Goal: Task Accomplishment & Management: Manage account settings

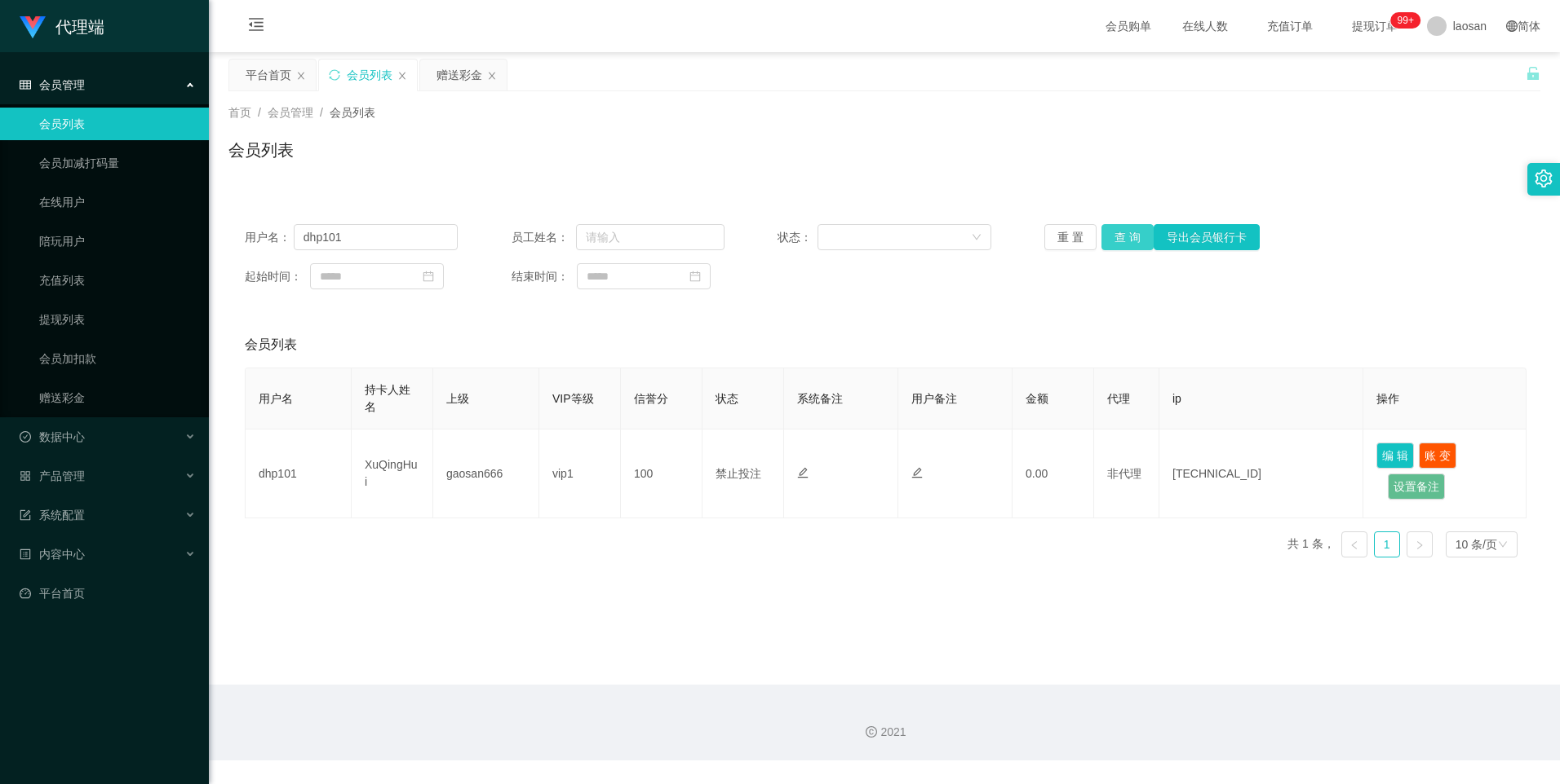
click at [1134, 241] on button "查 询" at bounding box center [1127, 237] width 52 height 26
drag, startPoint x: 368, startPoint y: 240, endPoint x: 157, endPoint y: 224, distance: 211.6
click at [157, 224] on section "代理端 会员管理 会员列表 会员加减打码量 在线用户 陪玩用户 充值列表 提现列表 会员加扣款 赠送彩金 数据中心 产品管理 系统配置 内容中心 平台首页 保…" at bounding box center [780, 381] width 1560 height 761
paste input "Helen123"
type input "Helen123"
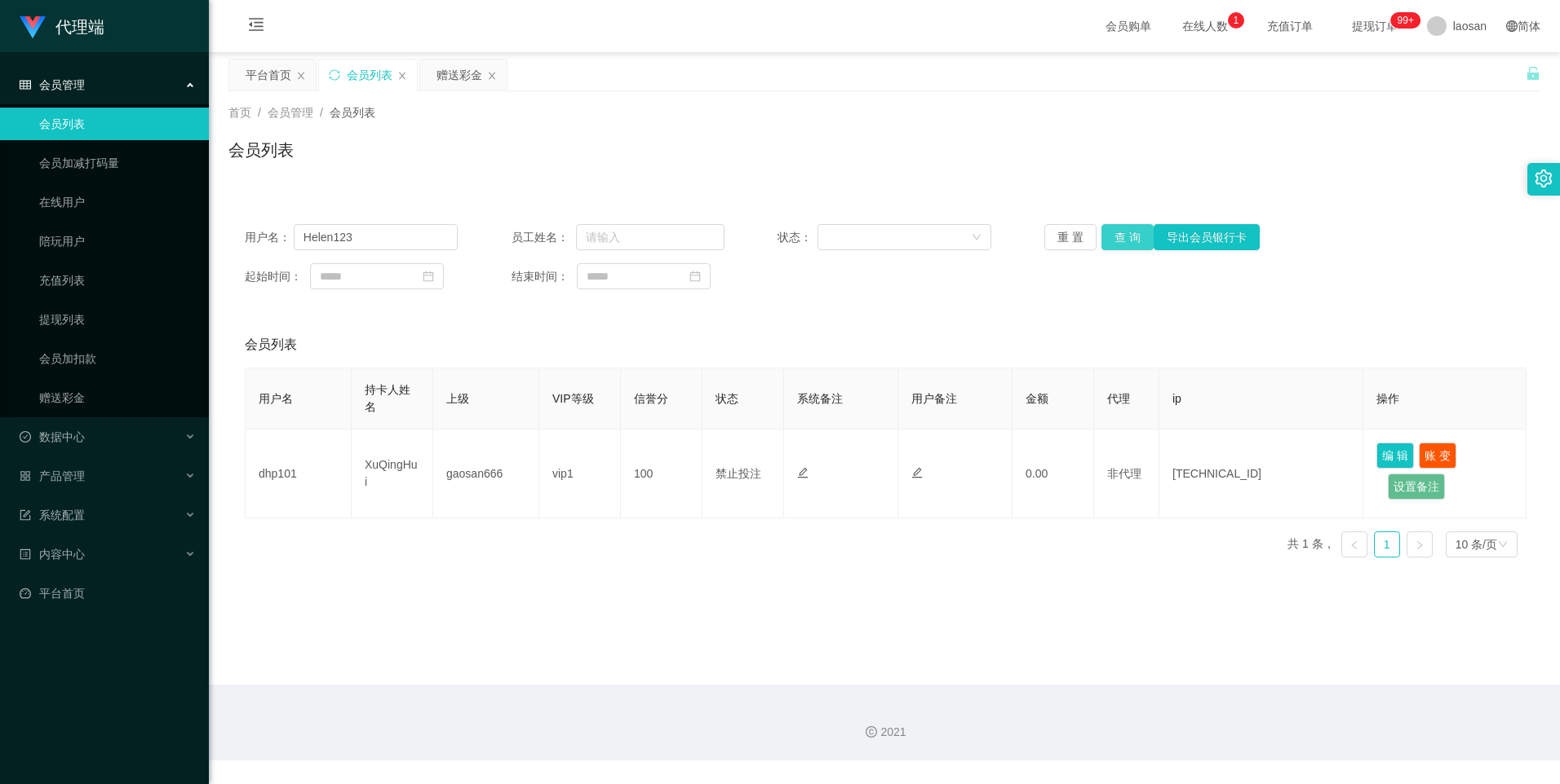
click at [1116, 237] on button "查 询" at bounding box center [1127, 237] width 52 height 26
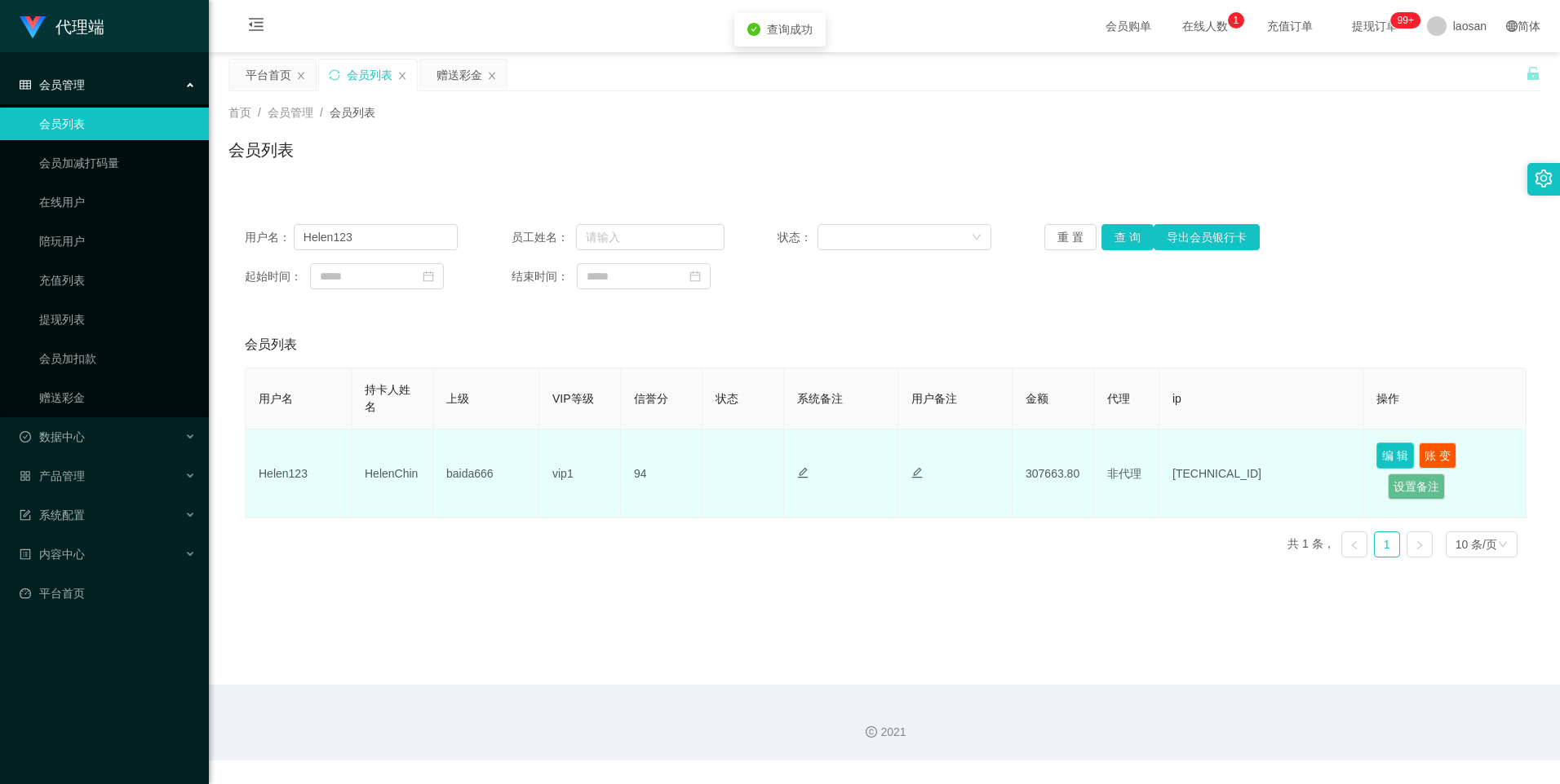
click at [1388, 450] on button "编 辑" at bounding box center [1394, 455] width 37 height 26
type input "Helen123"
type input "HelenChin"
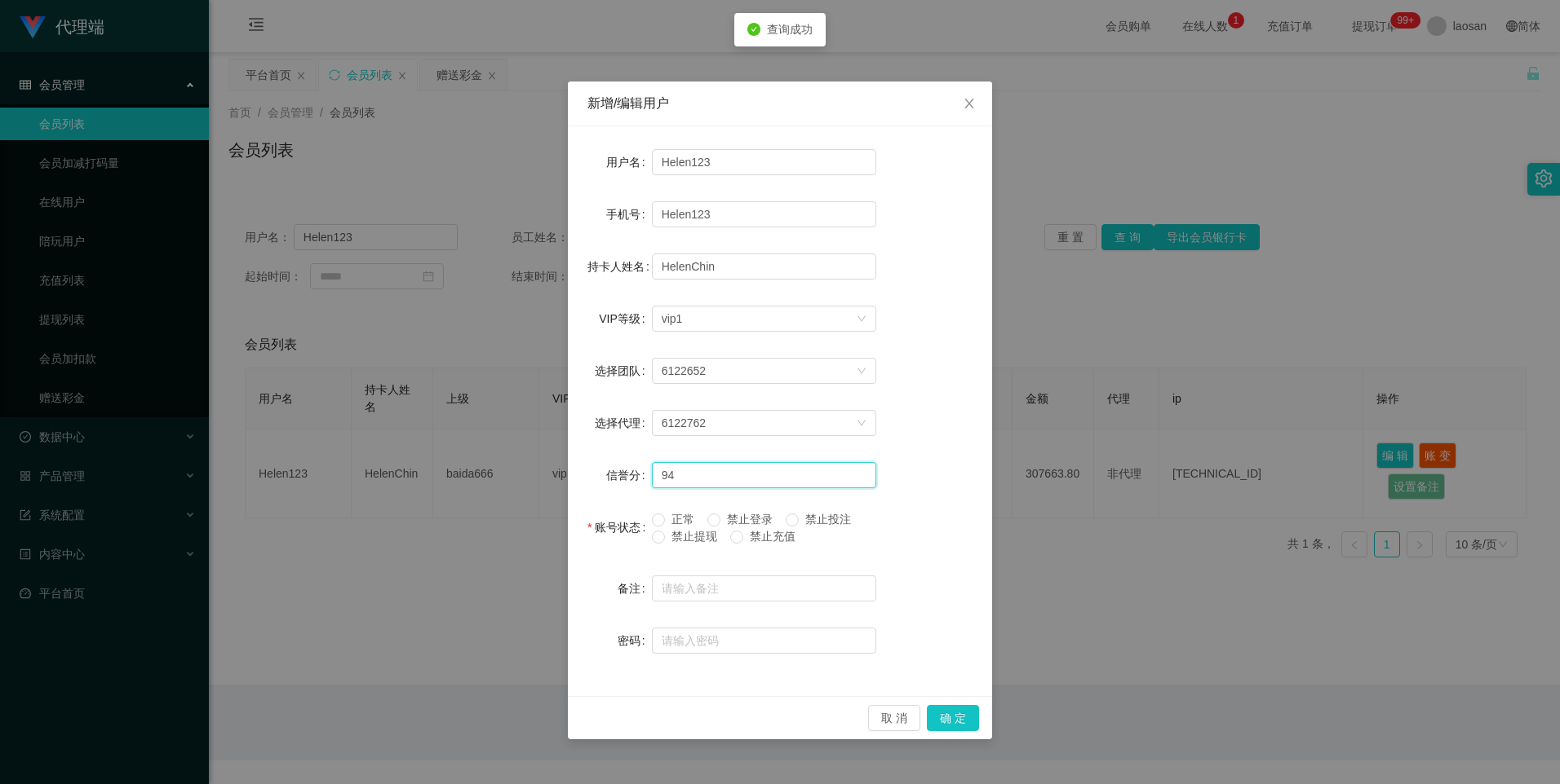
click at [805, 471] on input "94" at bounding box center [764, 475] width 225 height 26
type input "95"
click at [974, 723] on button "确 定" at bounding box center [953, 717] width 52 height 26
